Goal: Information Seeking & Learning: Understand process/instructions

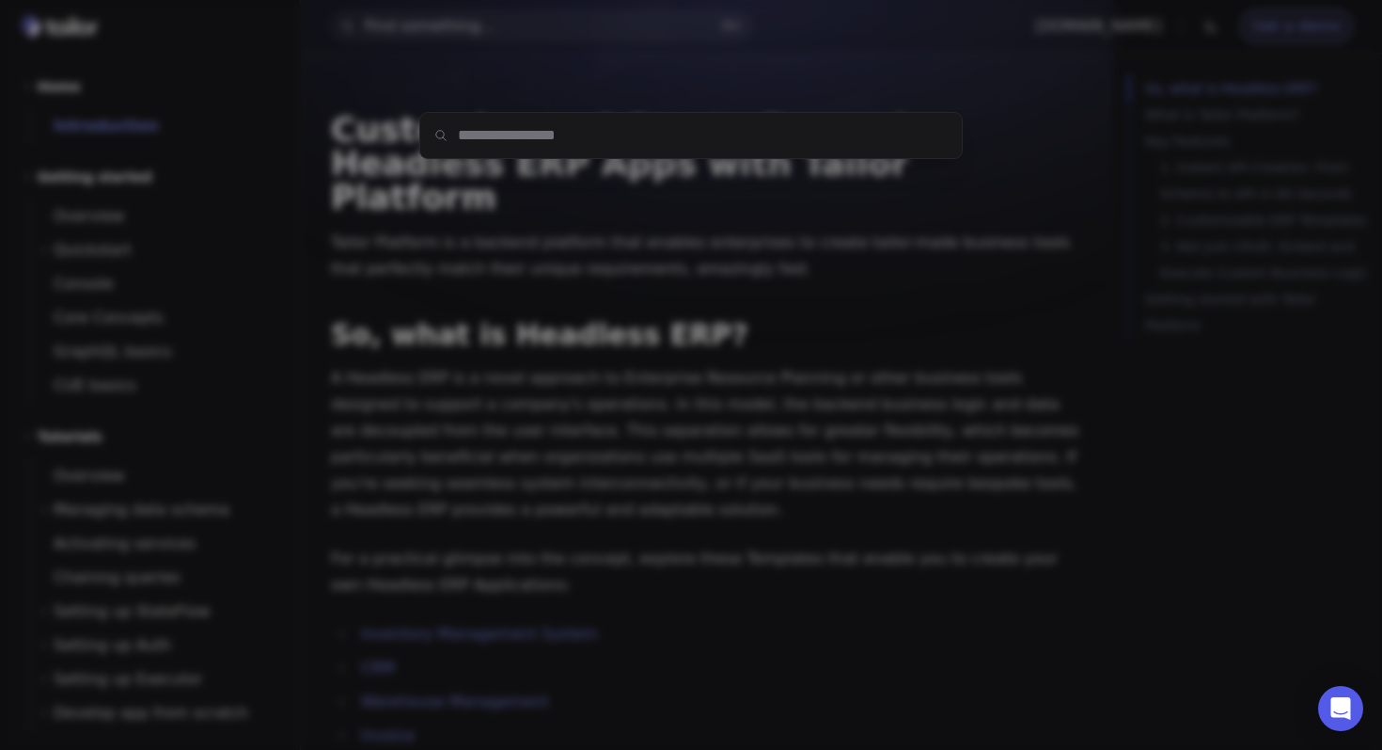
paste input "**"
type input "**"
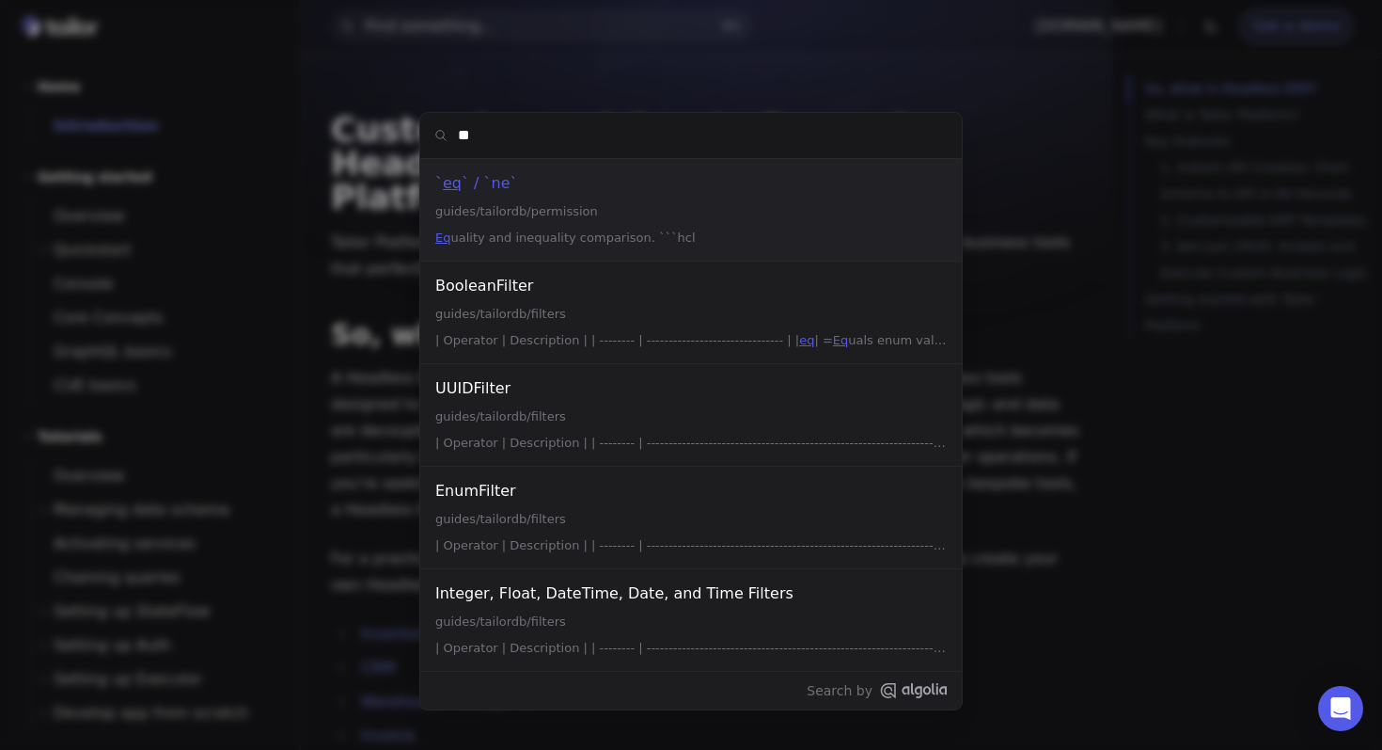
click at [615, 188] on div "` eq ` / `ne`" at bounding box center [691, 183] width 512 height 26
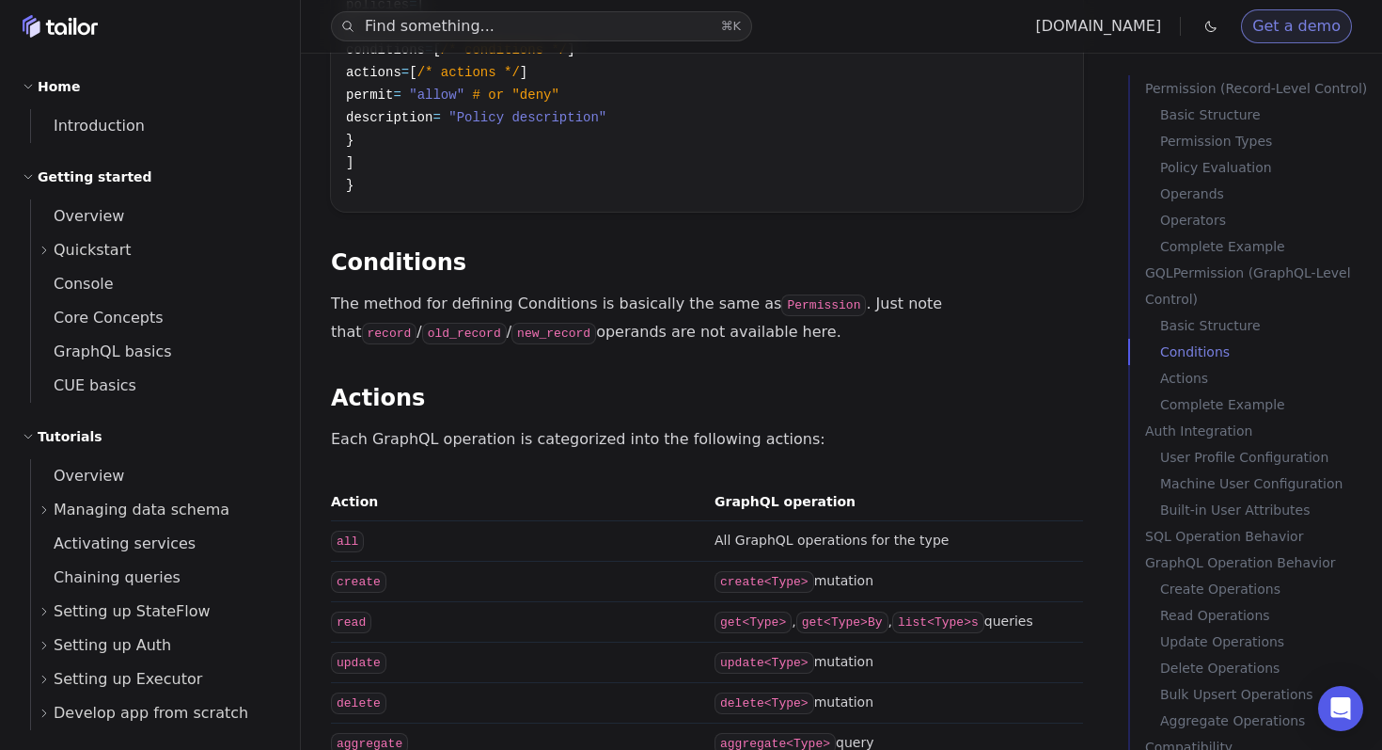
scroll to position [7688, 0]
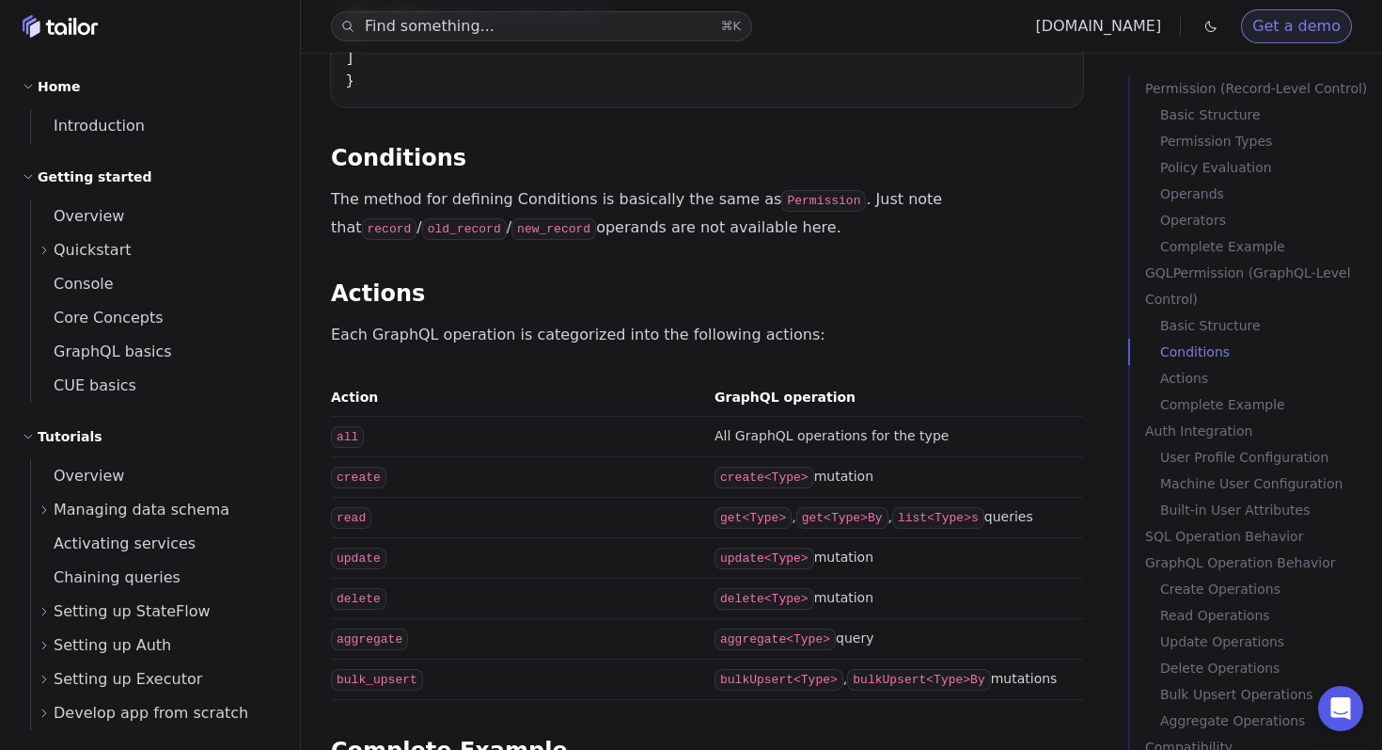
click at [678, 457] on td "create" at bounding box center [519, 477] width 376 height 40
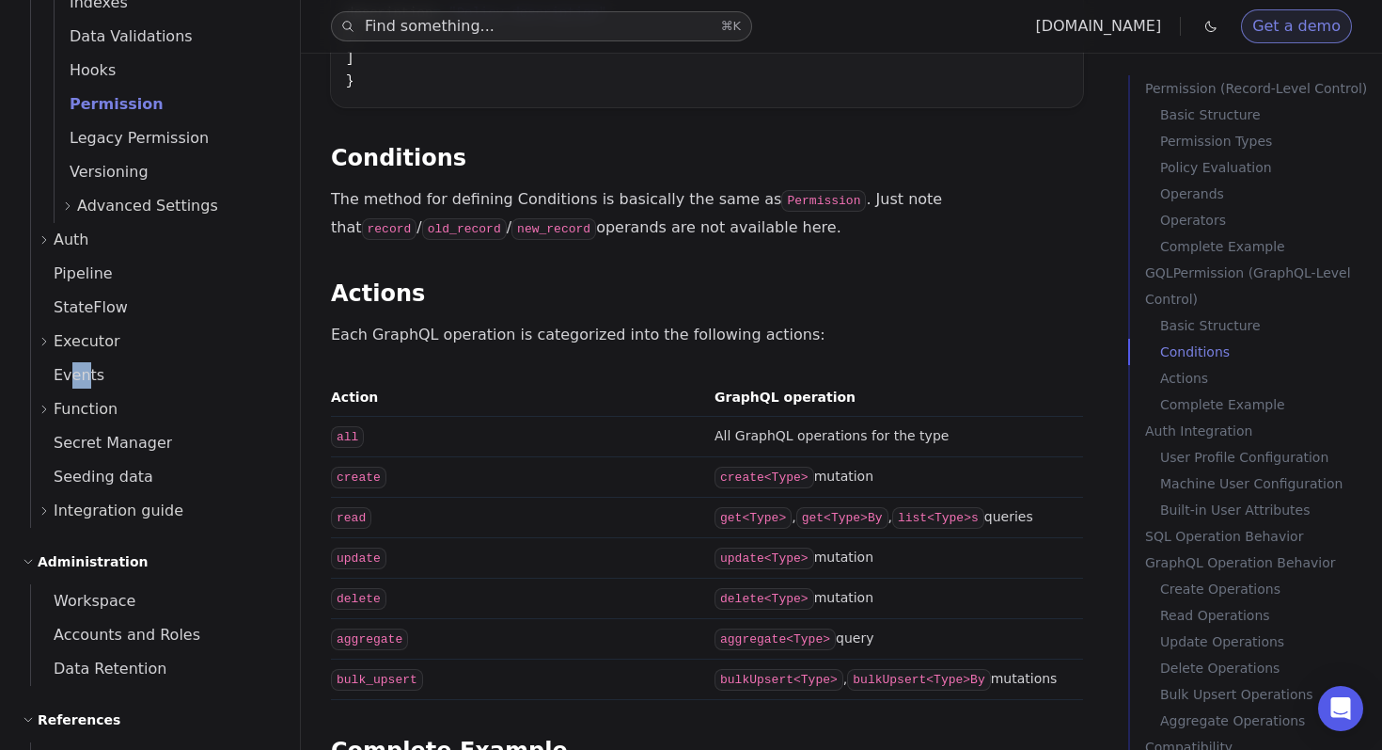
click at [590, 25] on button "Find something... ⌘ K" at bounding box center [541, 26] width 421 height 30
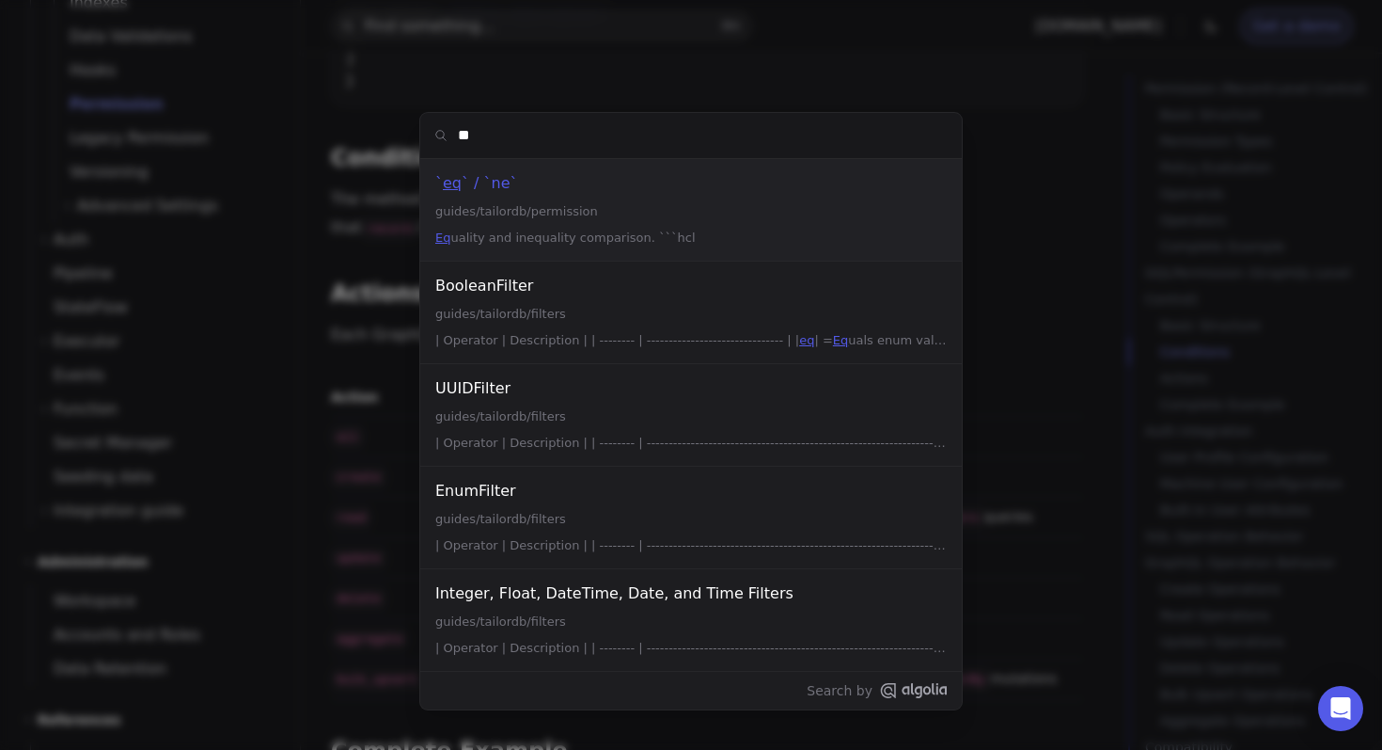
drag, startPoint x: 507, startPoint y: 144, endPoint x: 464, endPoint y: 144, distance: 43.3
click at [464, 144] on input "**" at bounding box center [691, 135] width 542 height 45
click at [486, 197] on li "` eq ` / `ne` guides/tailordb/permission Eq uality and inequality comparison. `…" at bounding box center [691, 210] width 542 height 102
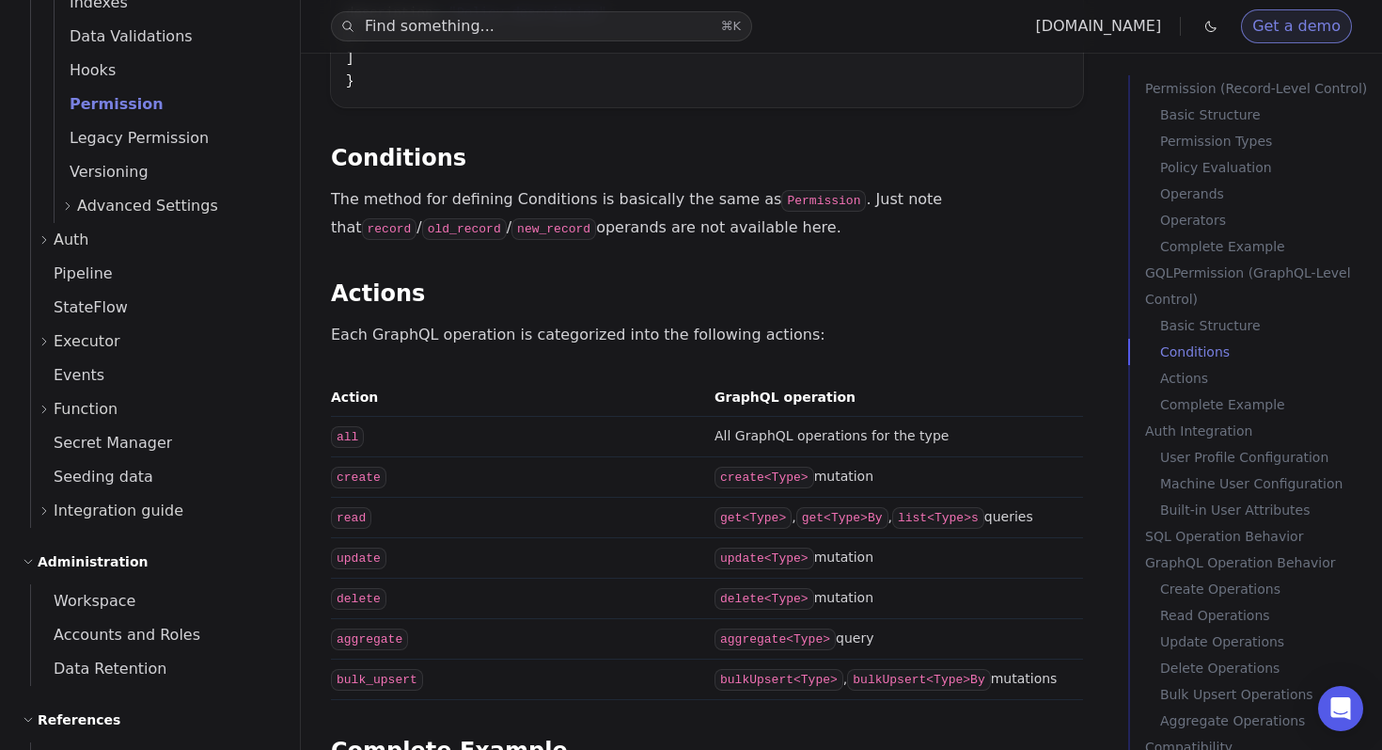
click at [574, 417] on td "all" at bounding box center [519, 437] width 376 height 40
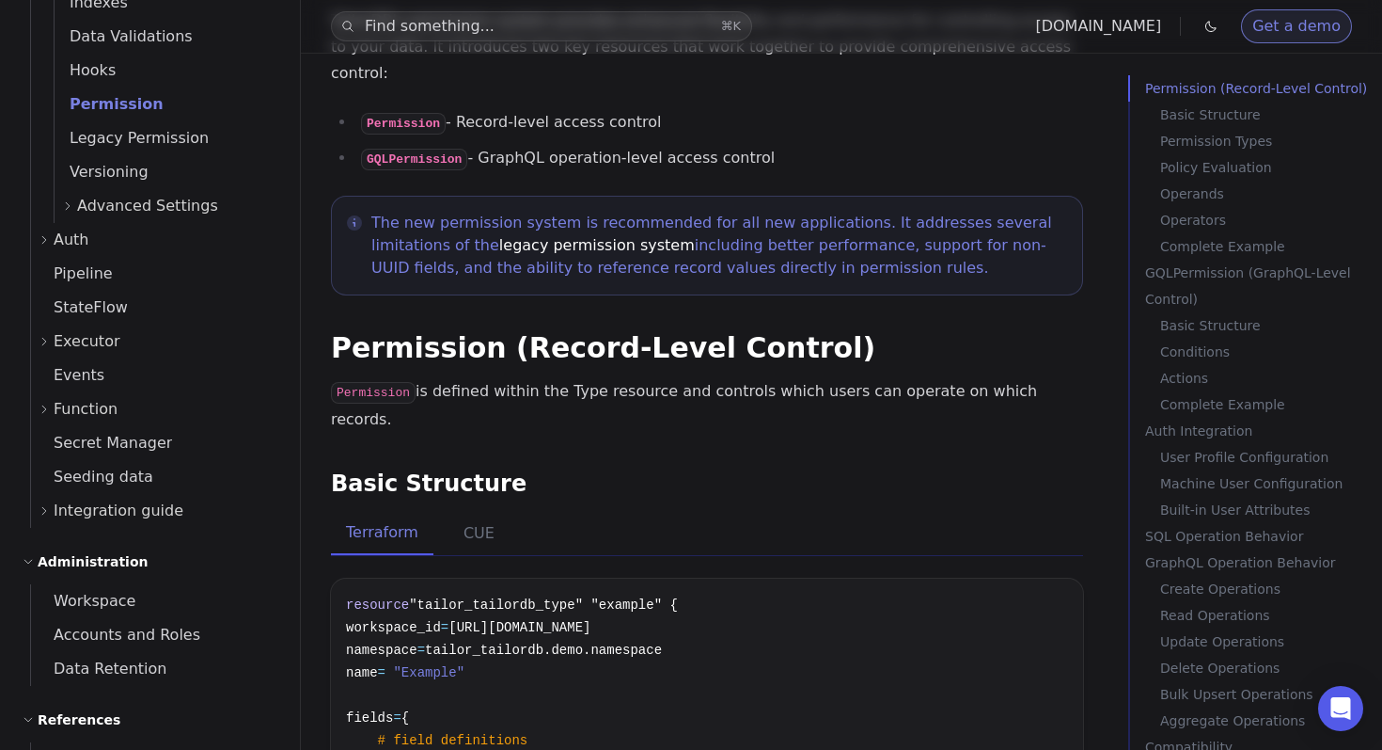
scroll to position [0, 0]
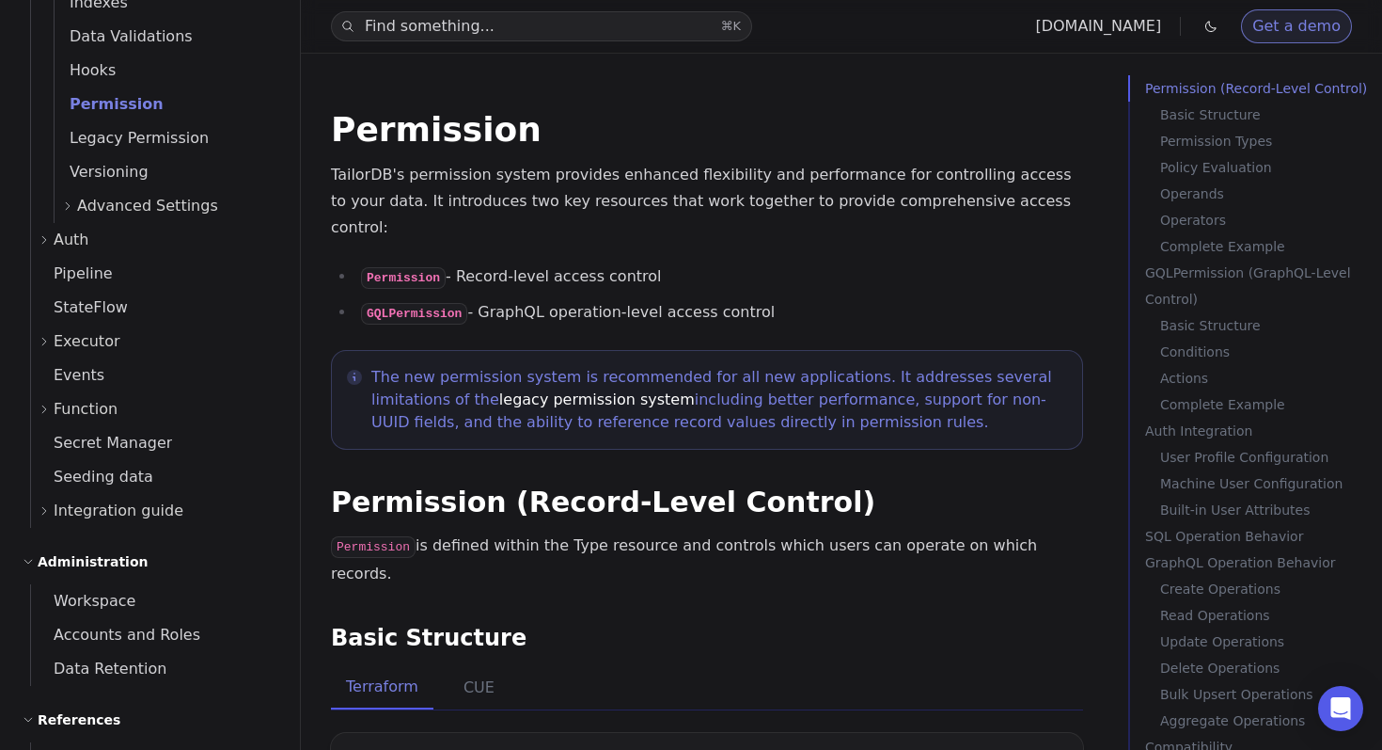
click at [518, 43] on div "Find something... ⌘ K [DOMAIN_NAME] Get a demo" at bounding box center [841, 26] width 1081 height 53
click at [564, 28] on button "Find something... ⌘ K" at bounding box center [541, 26] width 421 height 30
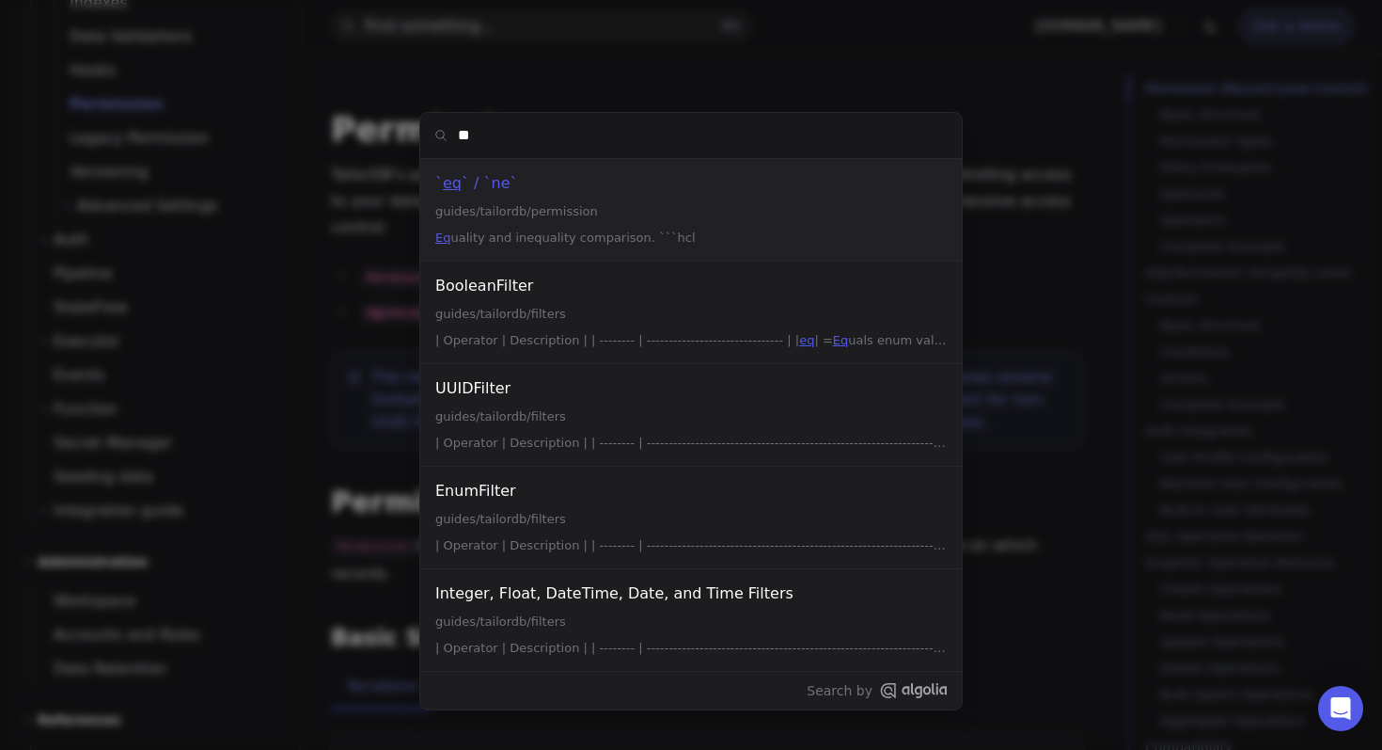
click at [450, 177] on mark "eq" at bounding box center [452, 183] width 19 height 18
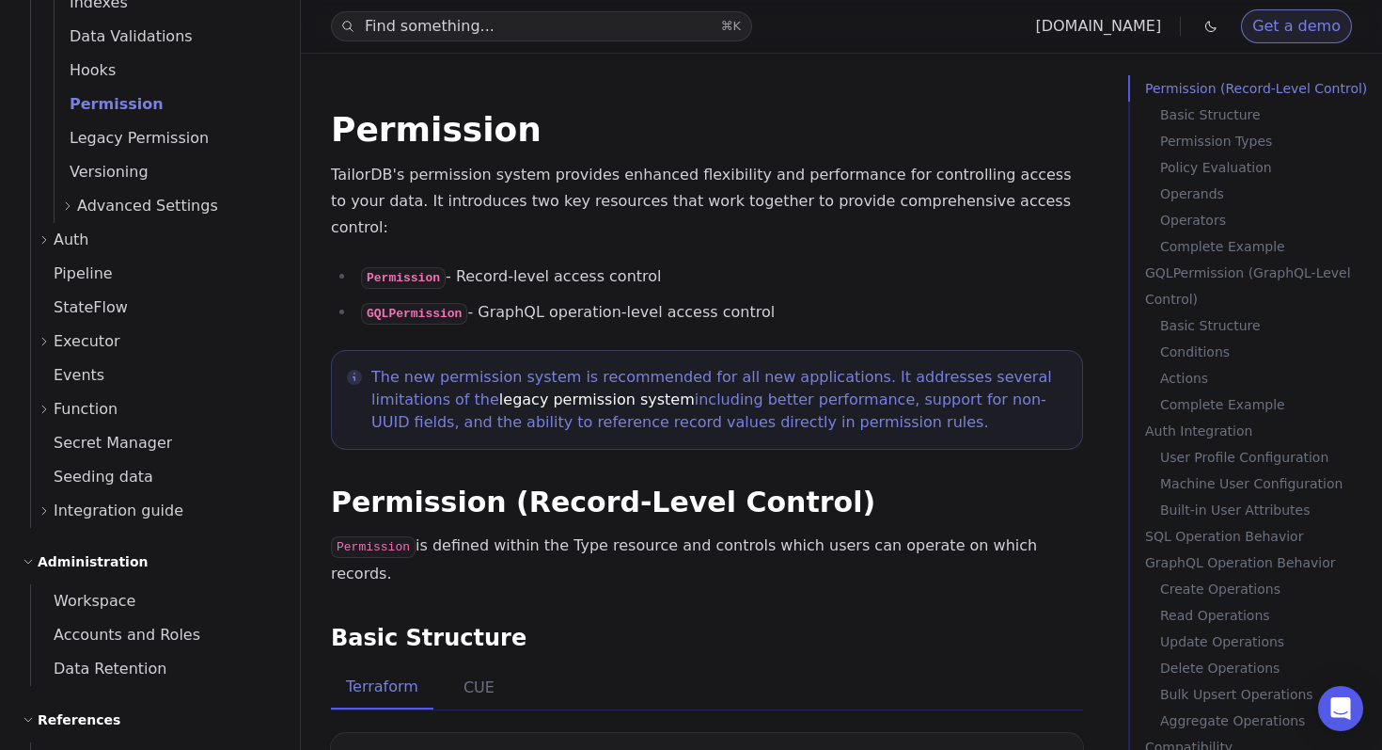
click at [819, 263] on li "Permission - Record-level access control" at bounding box center [719, 277] width 728 height 28
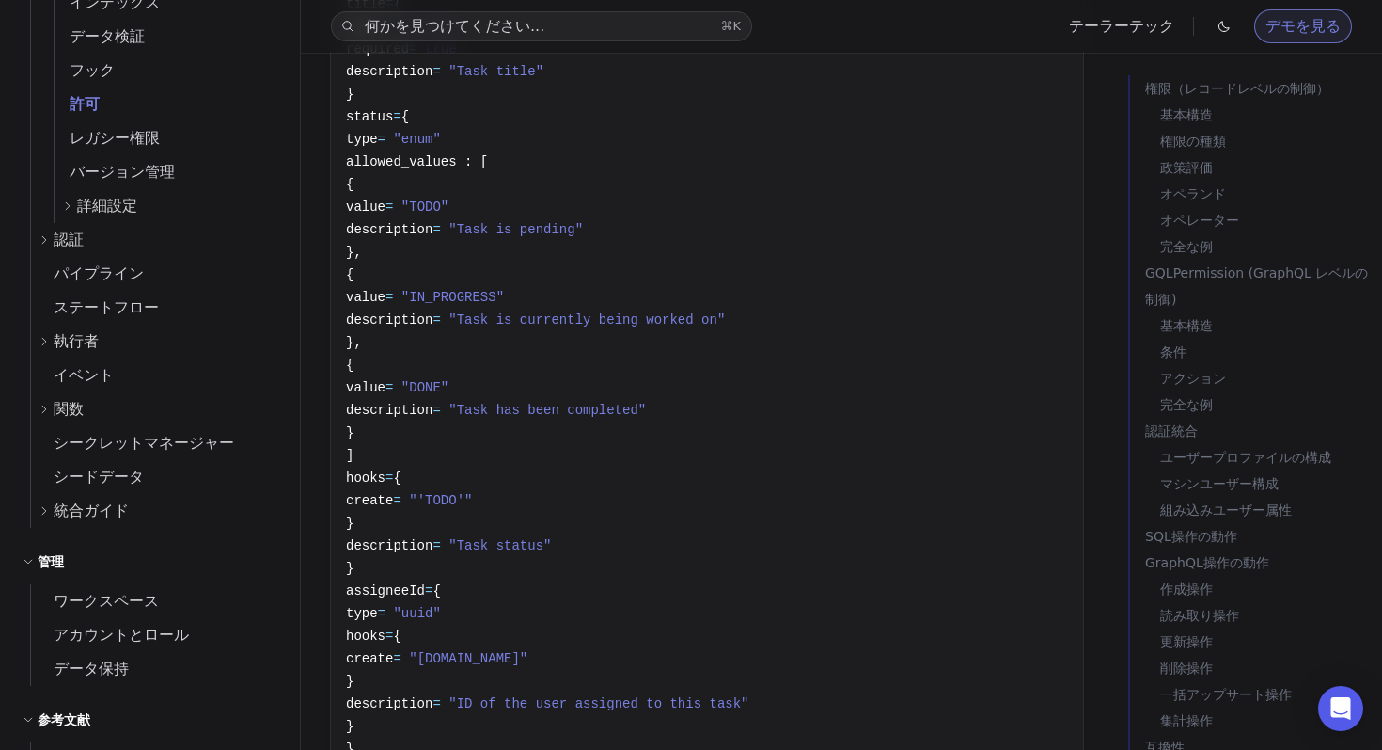
scroll to position [4915, 0]
